Goal: Check status: Check status

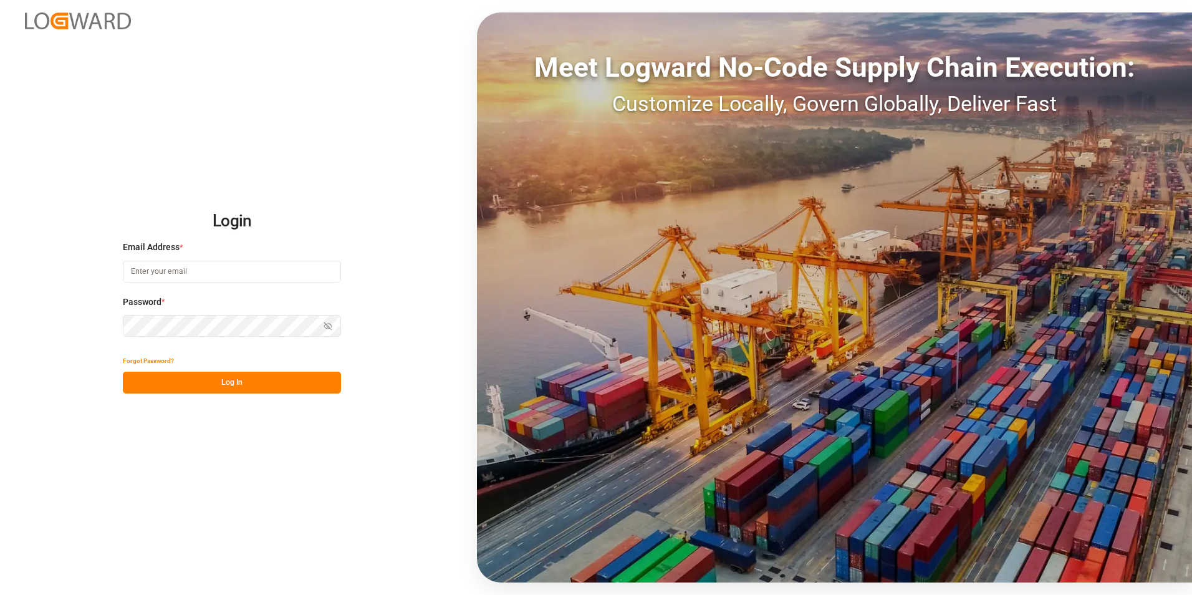
type input "[PERSON_NAME][EMAIL_ADDRESS][DOMAIN_NAME]"
click at [287, 384] on button "Log In" at bounding box center [232, 383] width 218 height 22
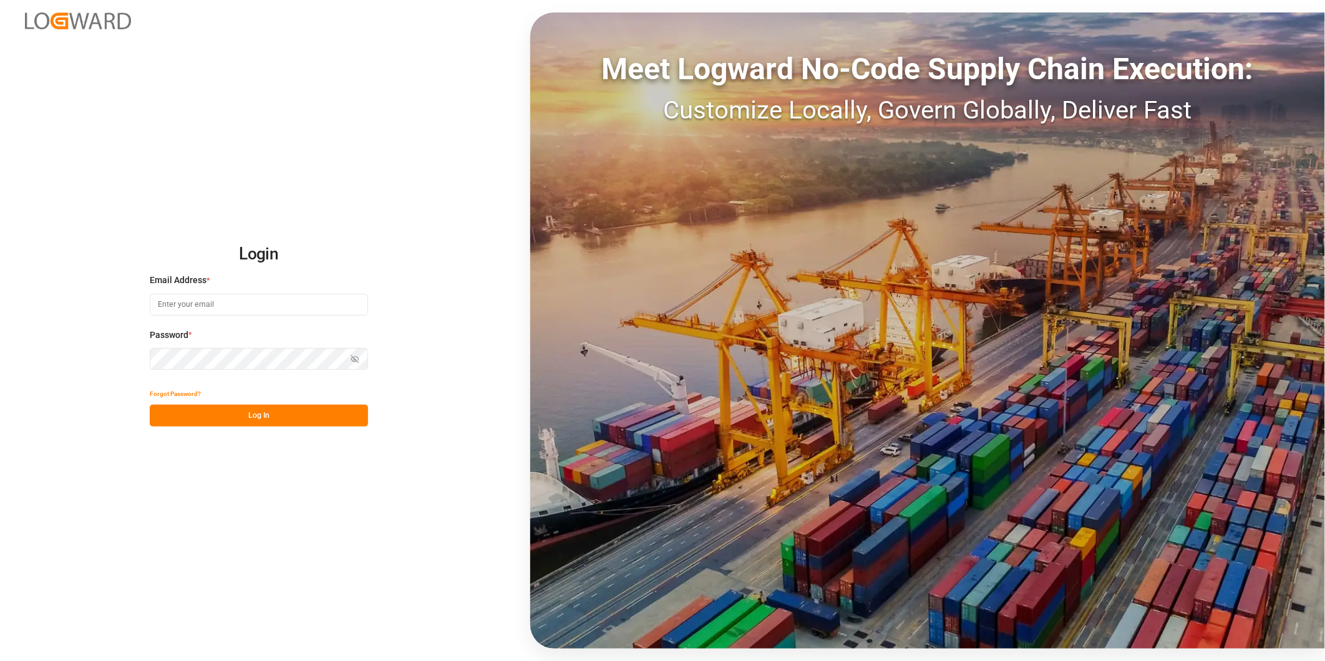
type input "[PERSON_NAME][EMAIL_ADDRESS][DOMAIN_NAME]"
click at [341, 420] on button "Log In" at bounding box center [259, 416] width 218 height 22
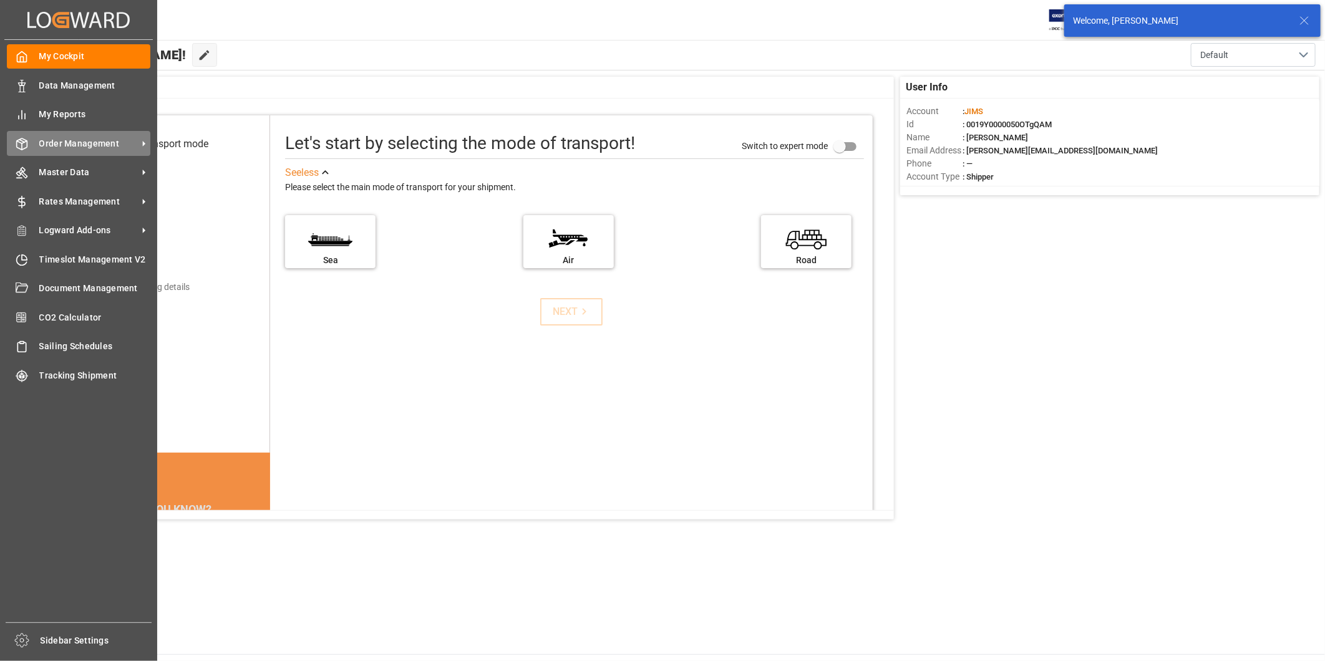
click at [70, 140] on span "Order Management" at bounding box center [88, 143] width 99 height 13
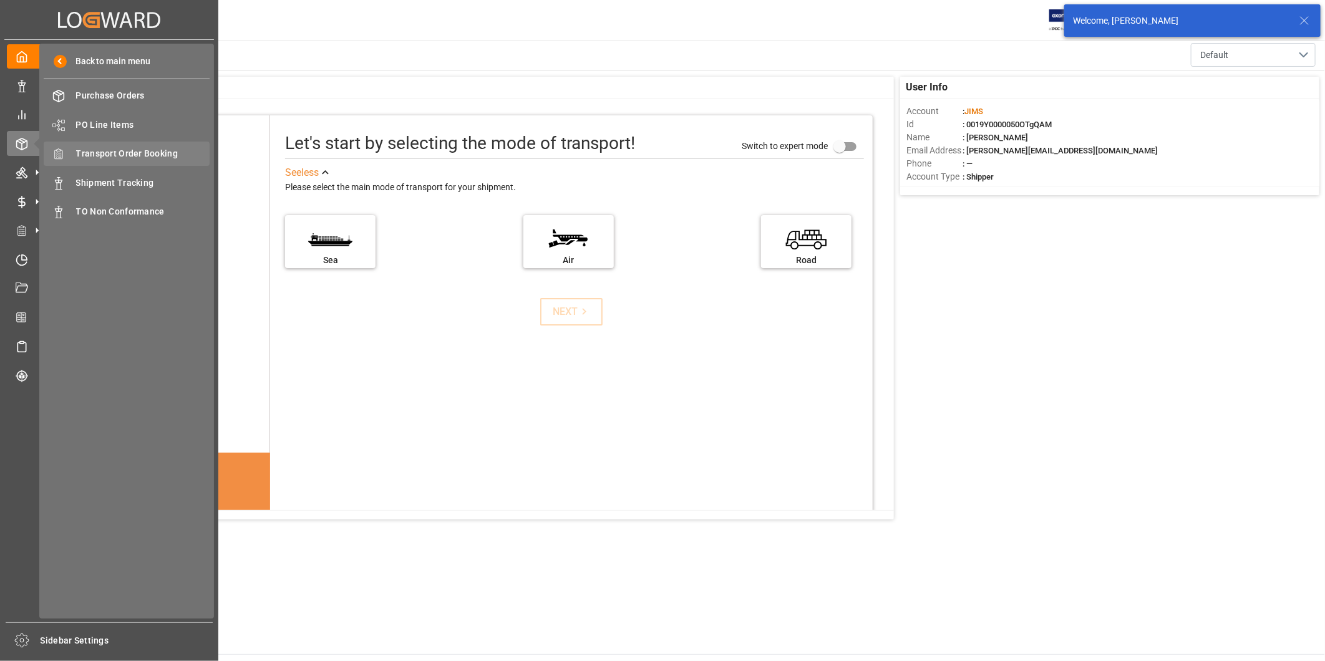
click at [160, 156] on span "Transport Order Booking" at bounding box center [143, 153] width 134 height 13
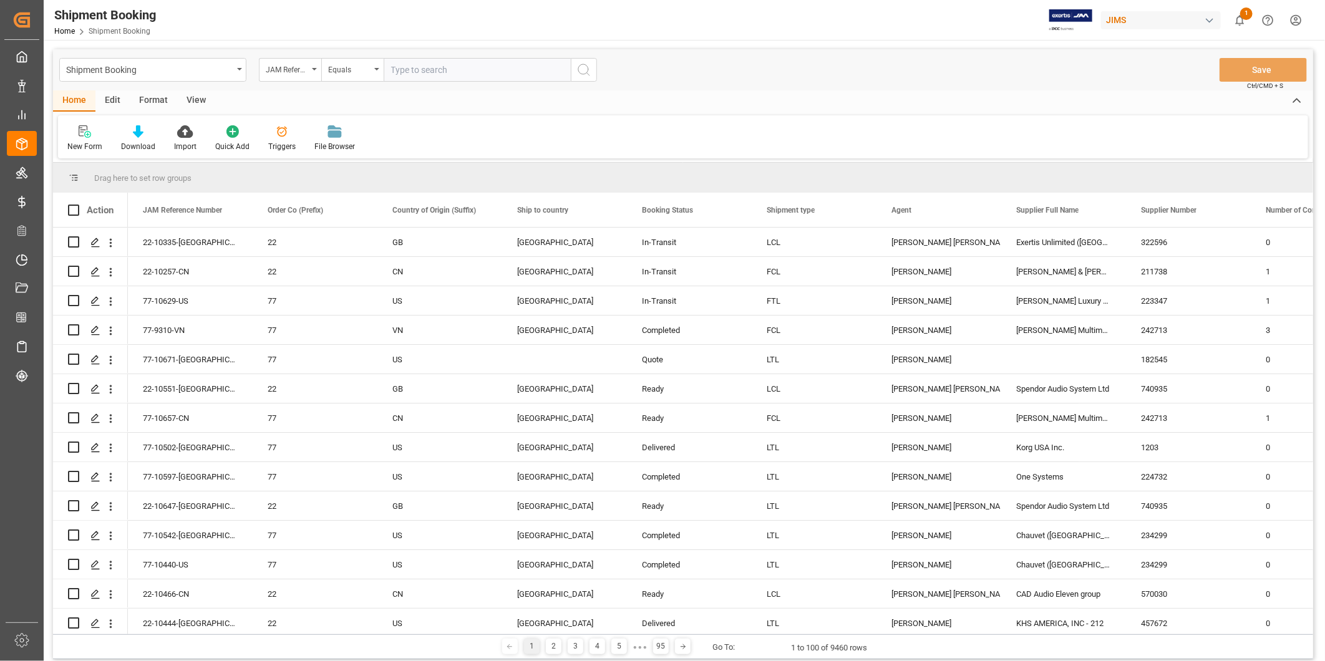
click at [415, 69] on input "text" at bounding box center [477, 70] width 187 height 24
type input "22-10280-TT"
